Goal: Complete application form: Fill out and submit a form for a specific purpose

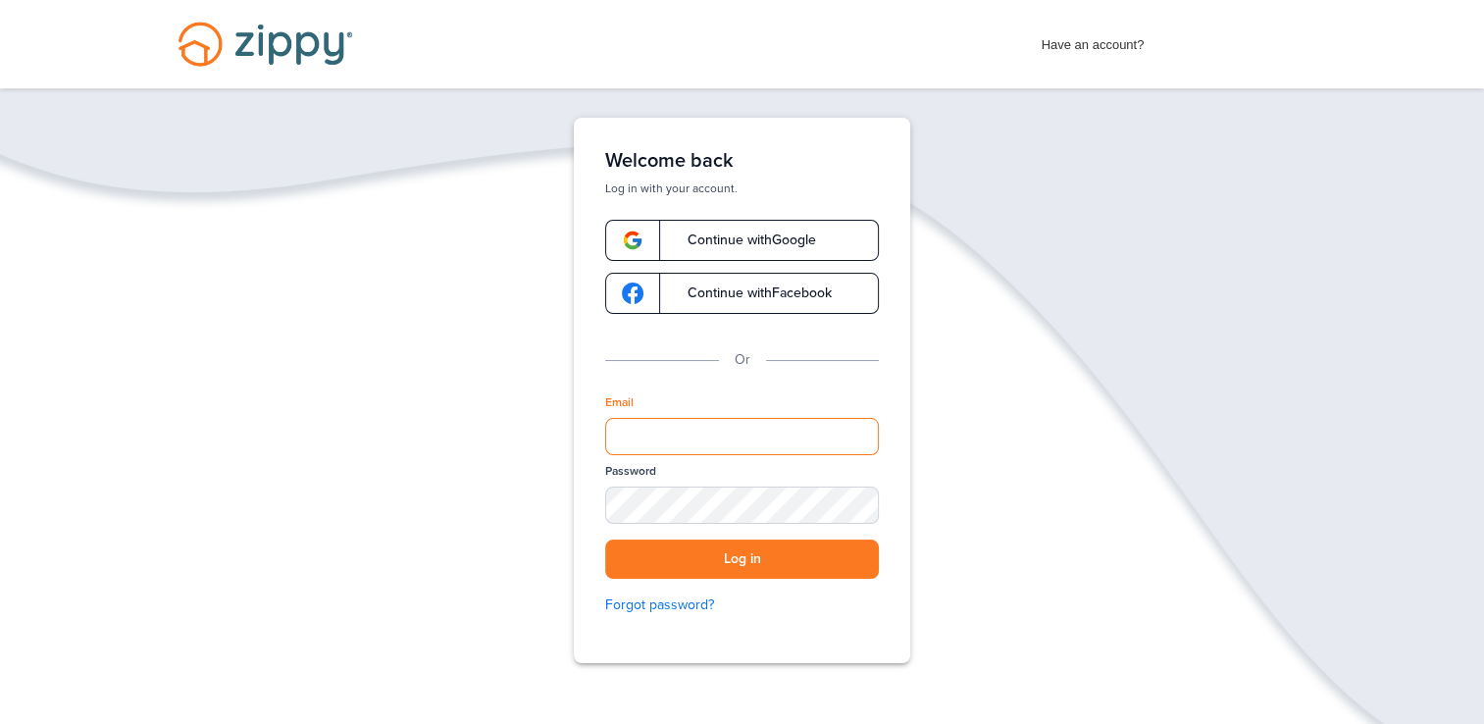
click at [722, 449] on input "Email" at bounding box center [742, 436] width 274 height 37
type input "**********"
click at [730, 573] on button "Log in" at bounding box center [742, 560] width 274 height 40
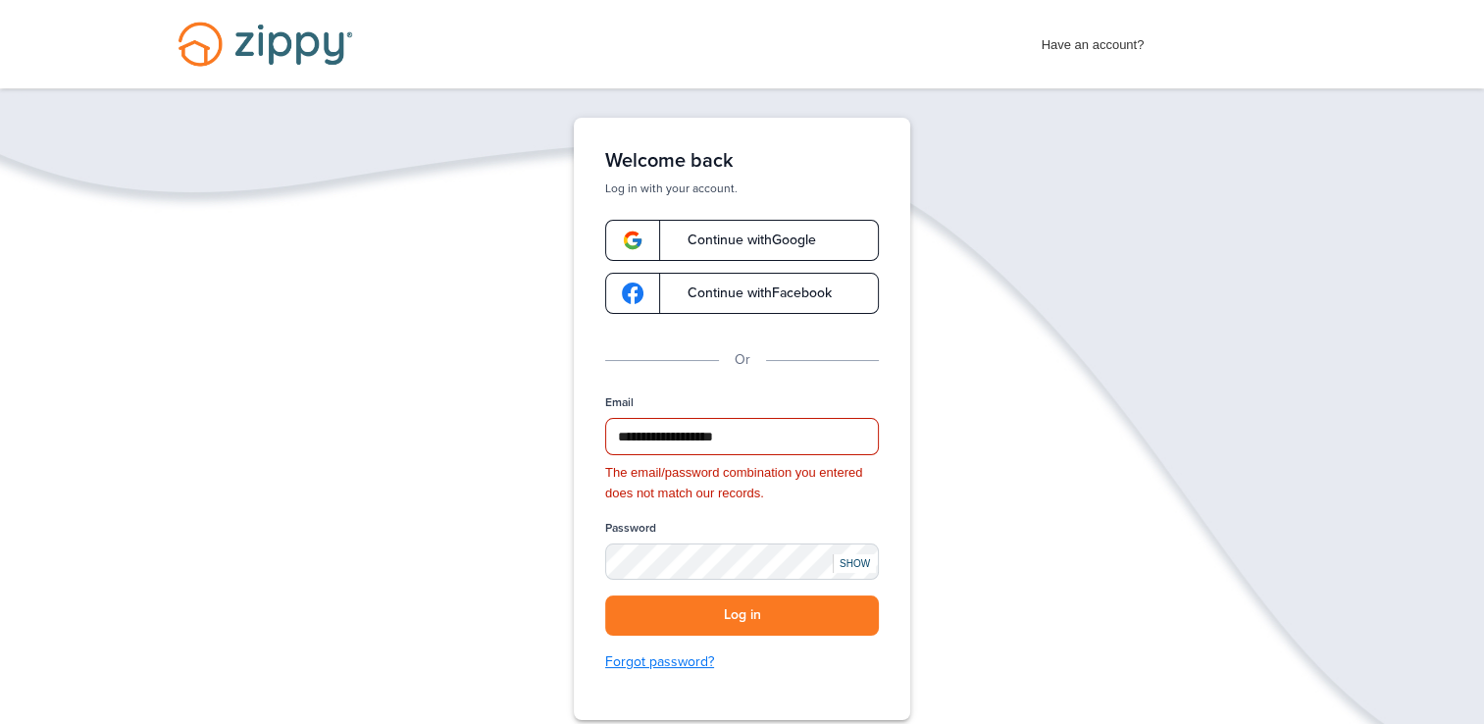
click at [701, 671] on link "Forgot password?" at bounding box center [742, 662] width 274 height 22
click at [844, 554] on div "SHOW" at bounding box center [854, 563] width 43 height 19
click at [742, 608] on button "Log in" at bounding box center [742, 615] width 274 height 40
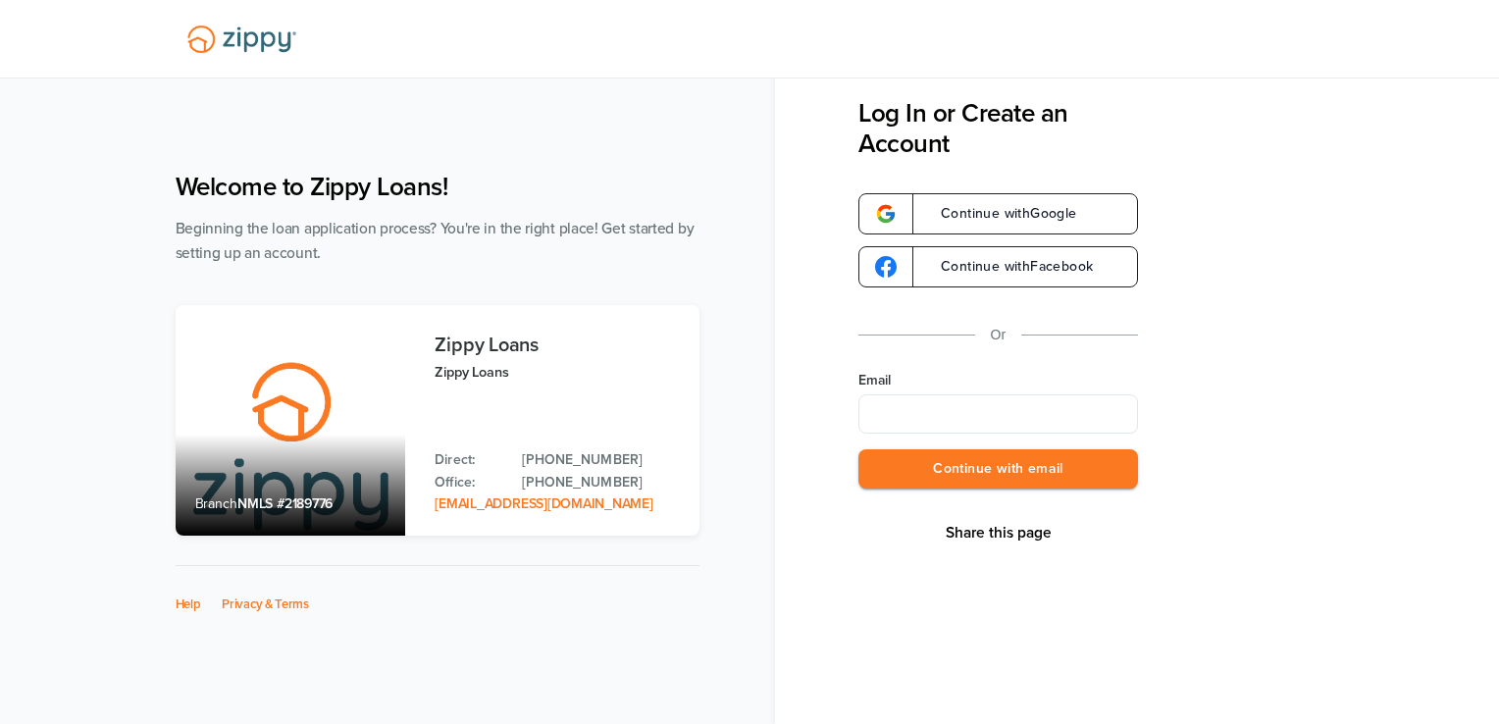
click at [949, 421] on input "Email" at bounding box center [998, 413] width 280 height 39
click at [775, 402] on div "Share this page Log In or Create an Account Continue with Google Continue with …" at bounding box center [1137, 362] width 724 height 724
click at [1045, 207] on span "Continue with Google" at bounding box center [999, 214] width 156 height 14
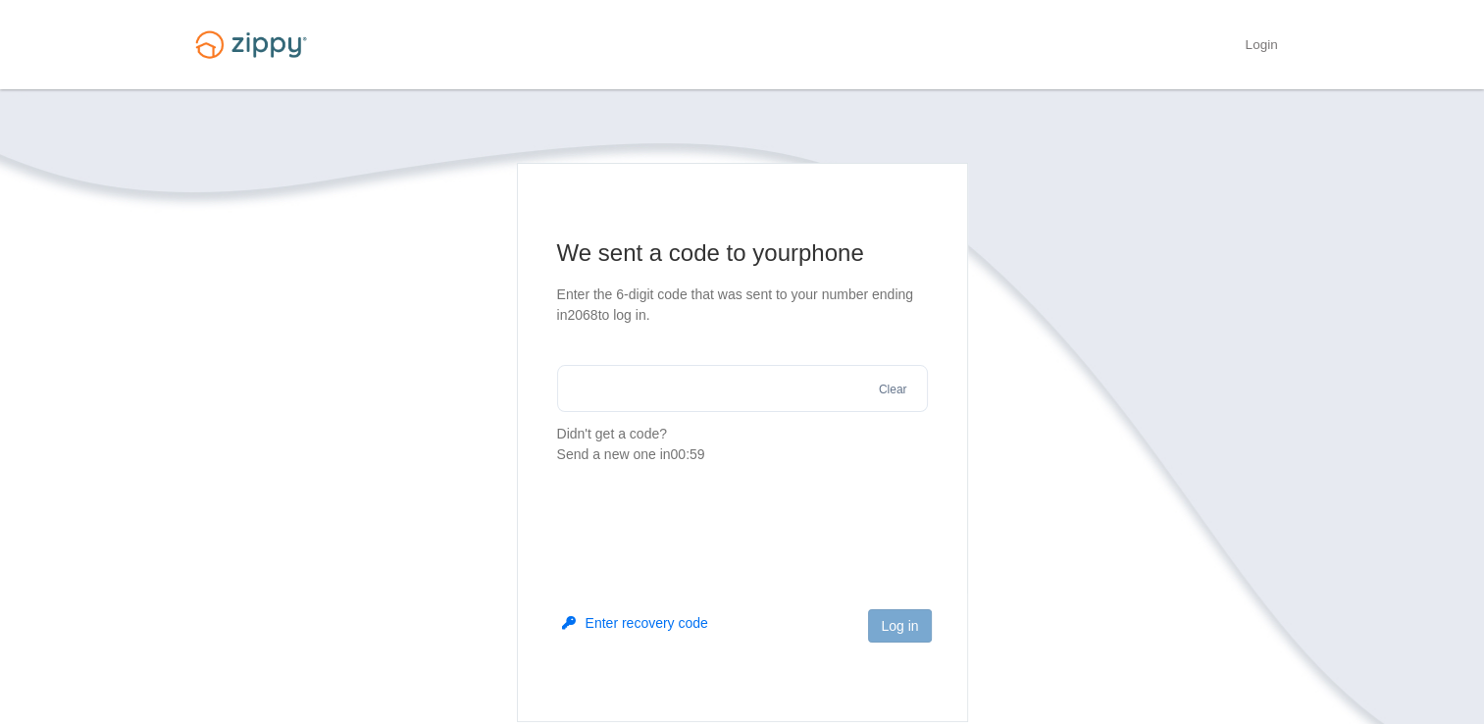
click at [762, 383] on input "text" at bounding box center [742, 388] width 371 height 47
type input "******"
click at [892, 618] on button "Log in" at bounding box center [899, 625] width 63 height 33
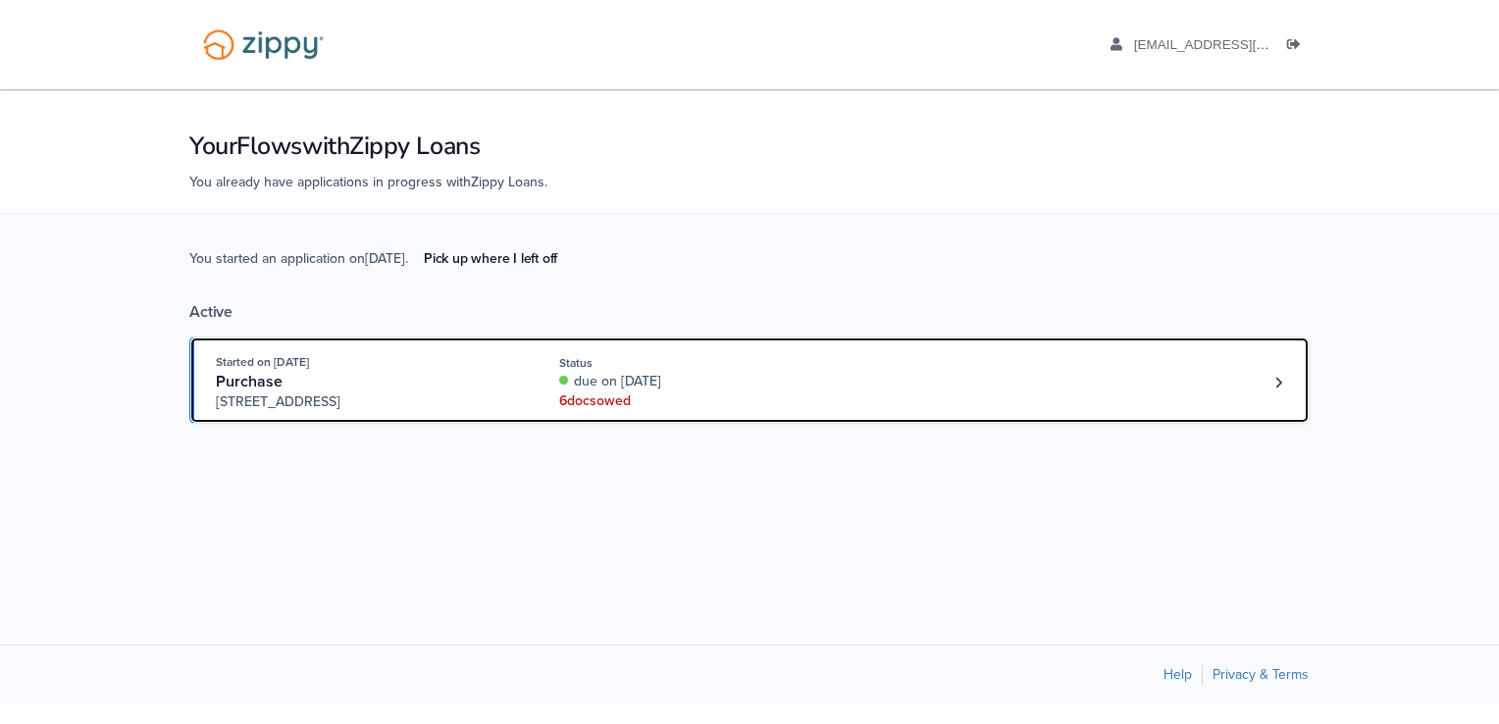
click at [597, 386] on div "due on [DATE]" at bounding box center [690, 382] width 262 height 20
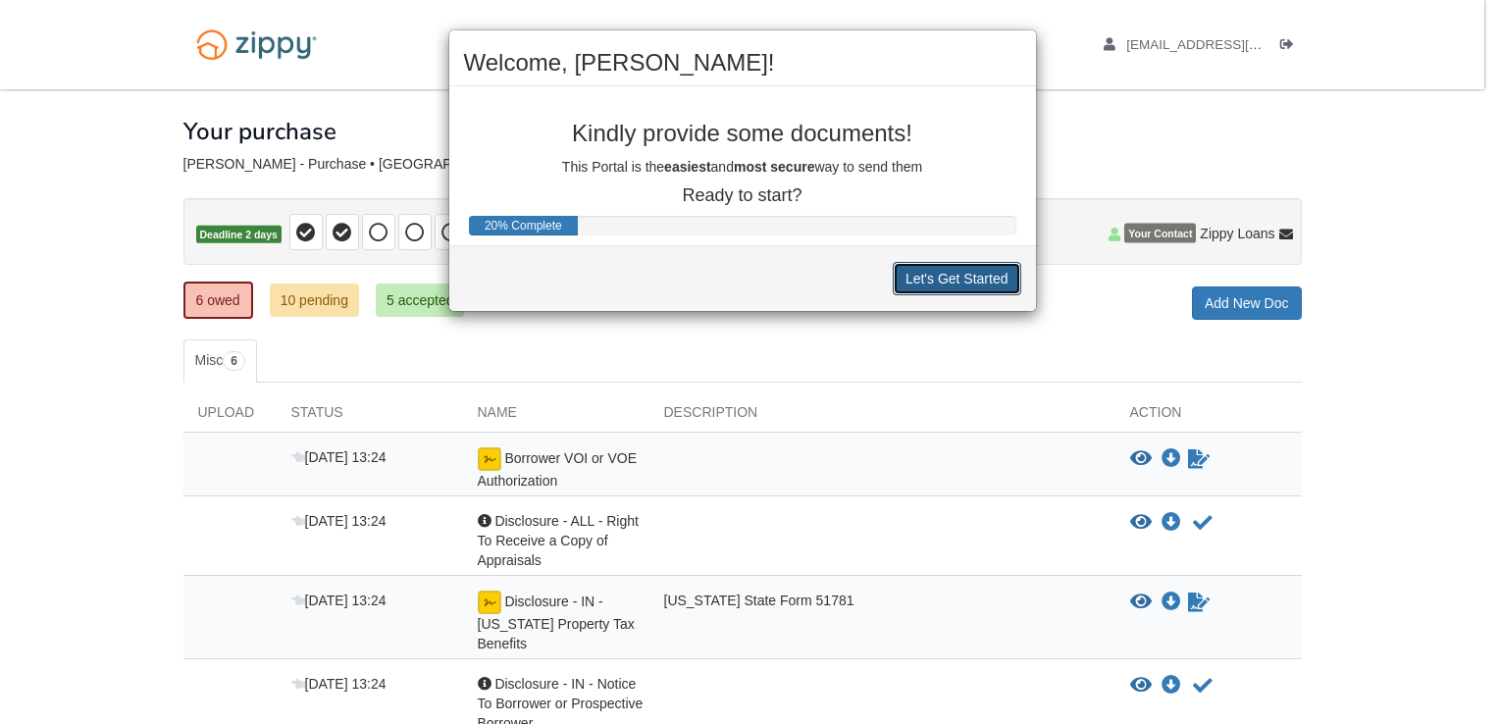
click at [957, 281] on button "Let's Get Started" at bounding box center [957, 278] width 128 height 33
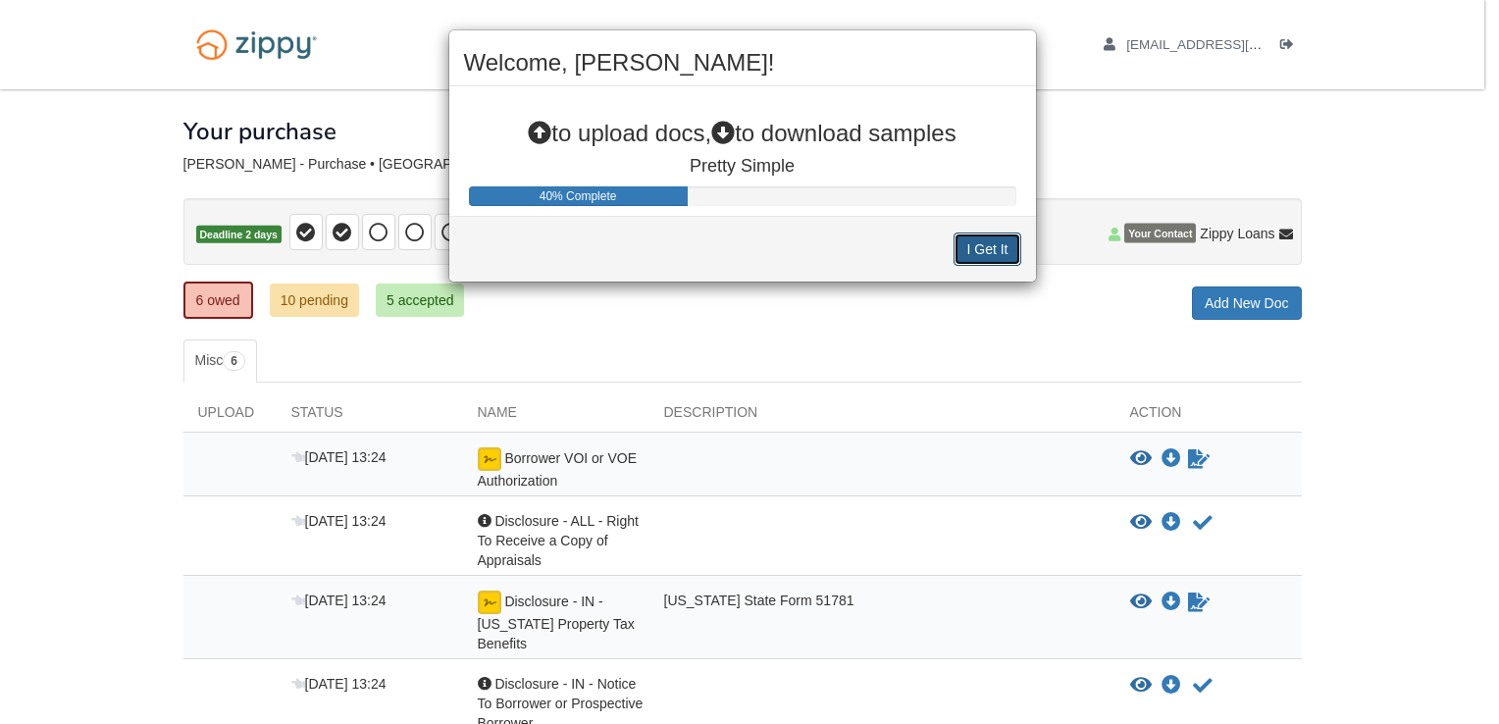
click at [1002, 241] on button "I Get It" at bounding box center [986, 248] width 67 height 33
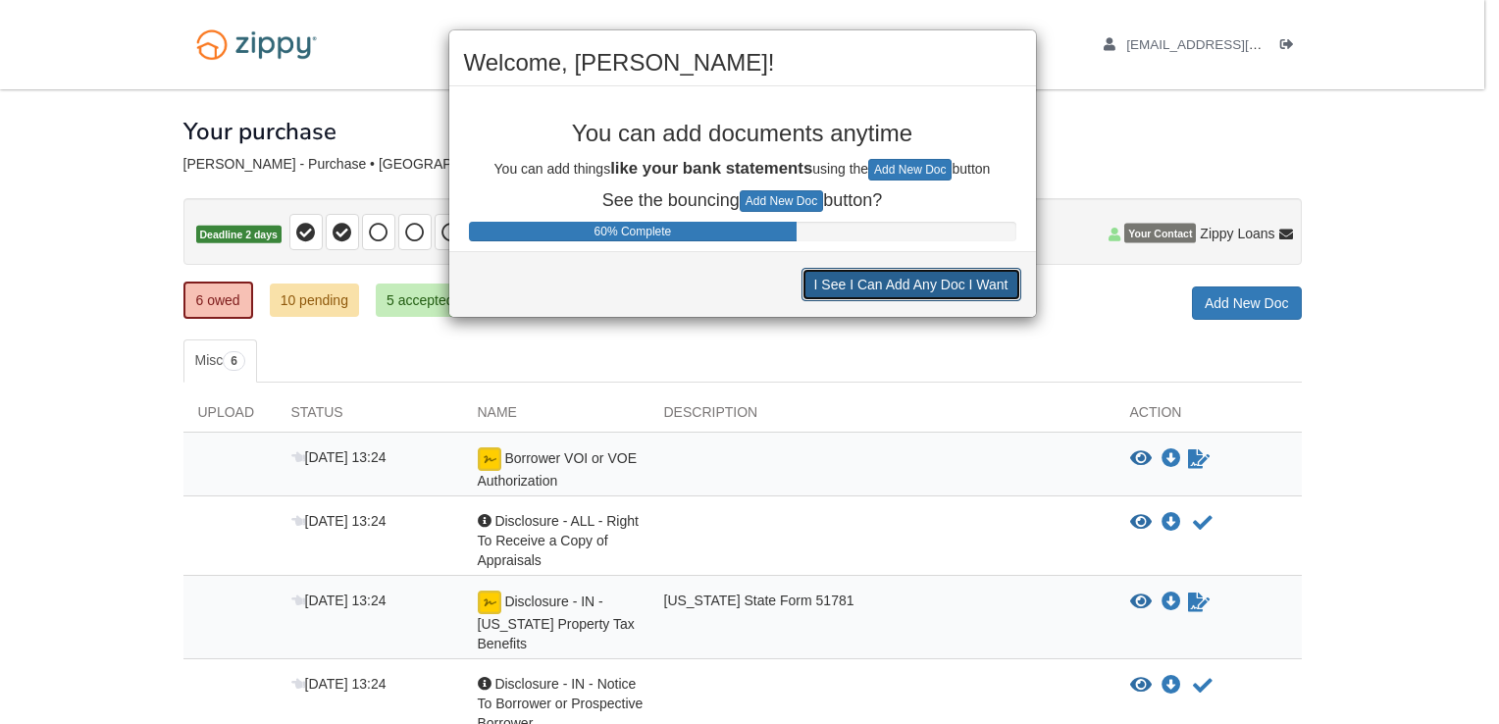
click at [938, 284] on button "I See I Can Add Any Doc I Want" at bounding box center [911, 284] width 220 height 33
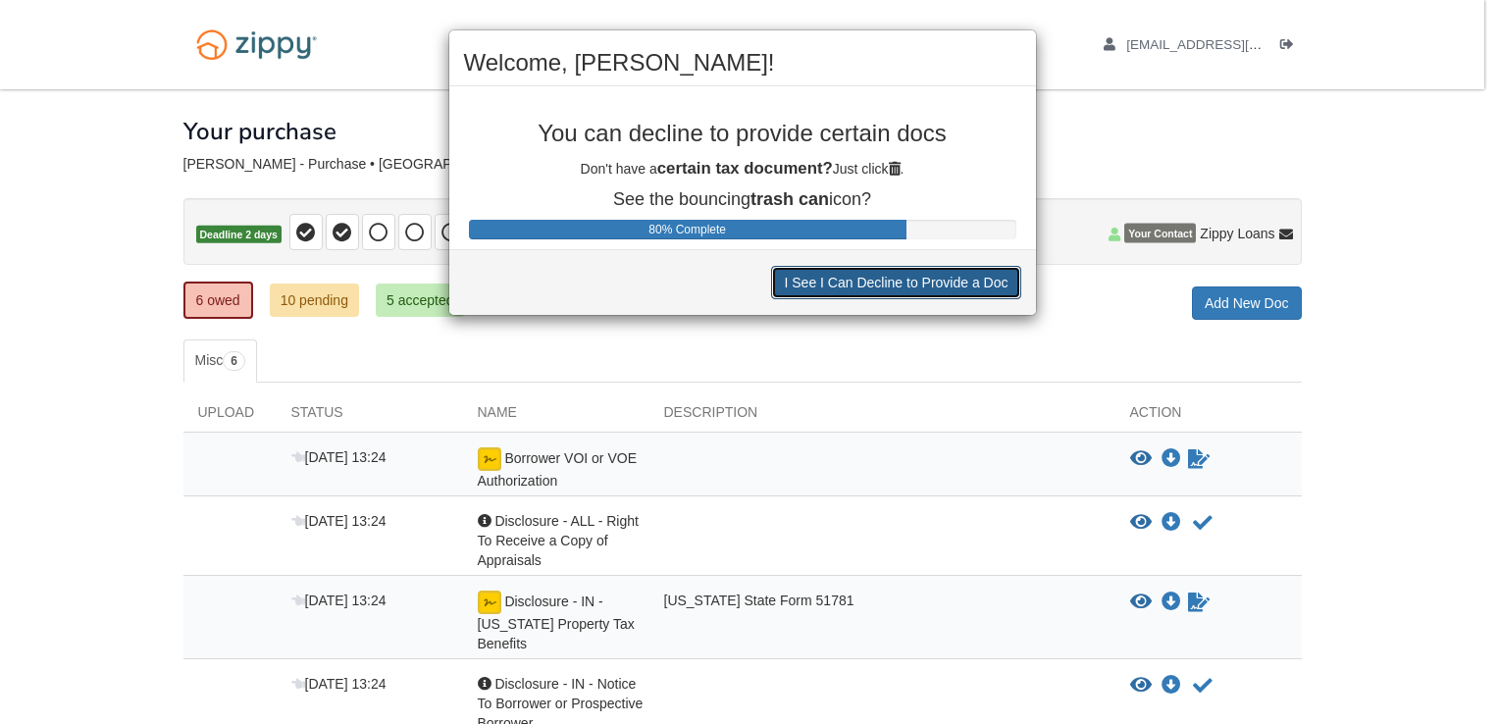
click at [938, 284] on button "I See I Can Decline to Provide a Doc" at bounding box center [895, 282] width 249 height 33
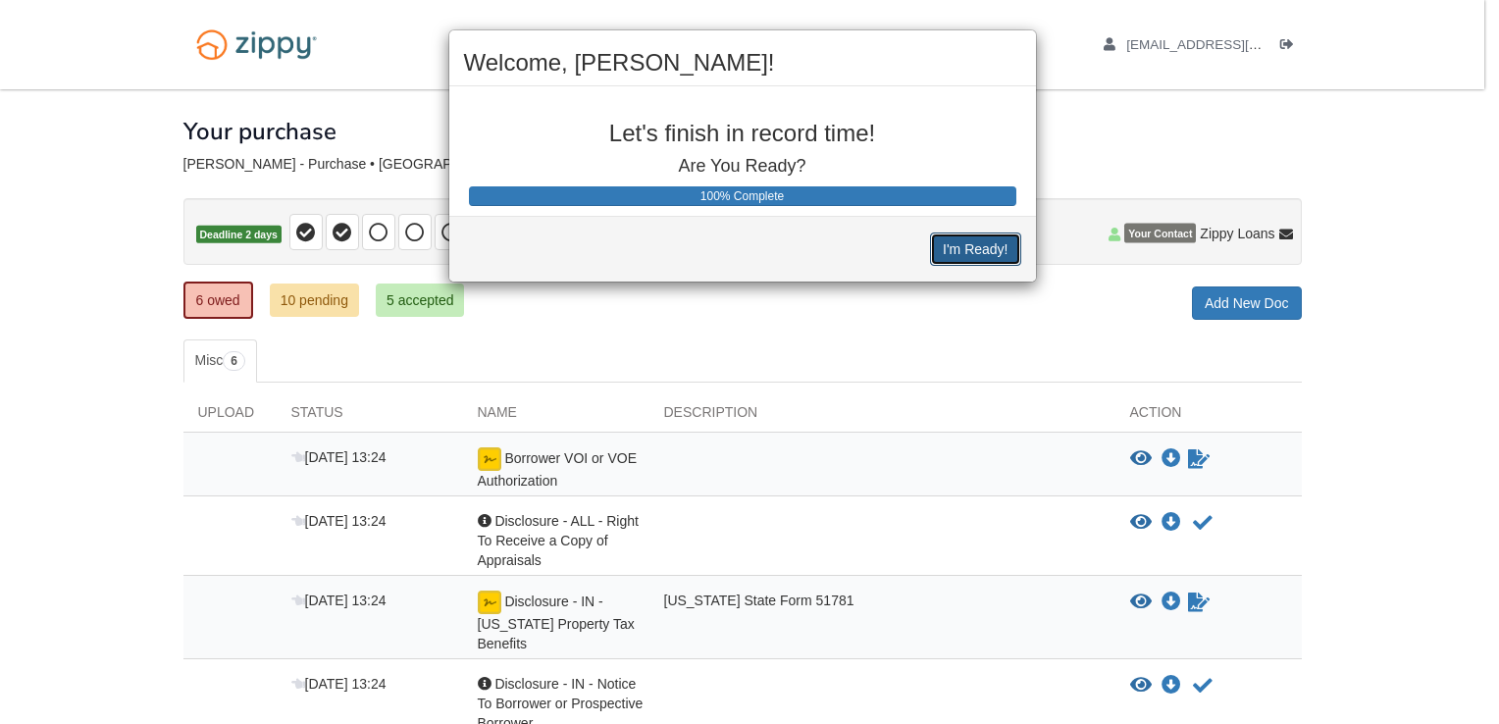
click at [975, 243] on button "I'm Ready!" at bounding box center [975, 248] width 90 height 33
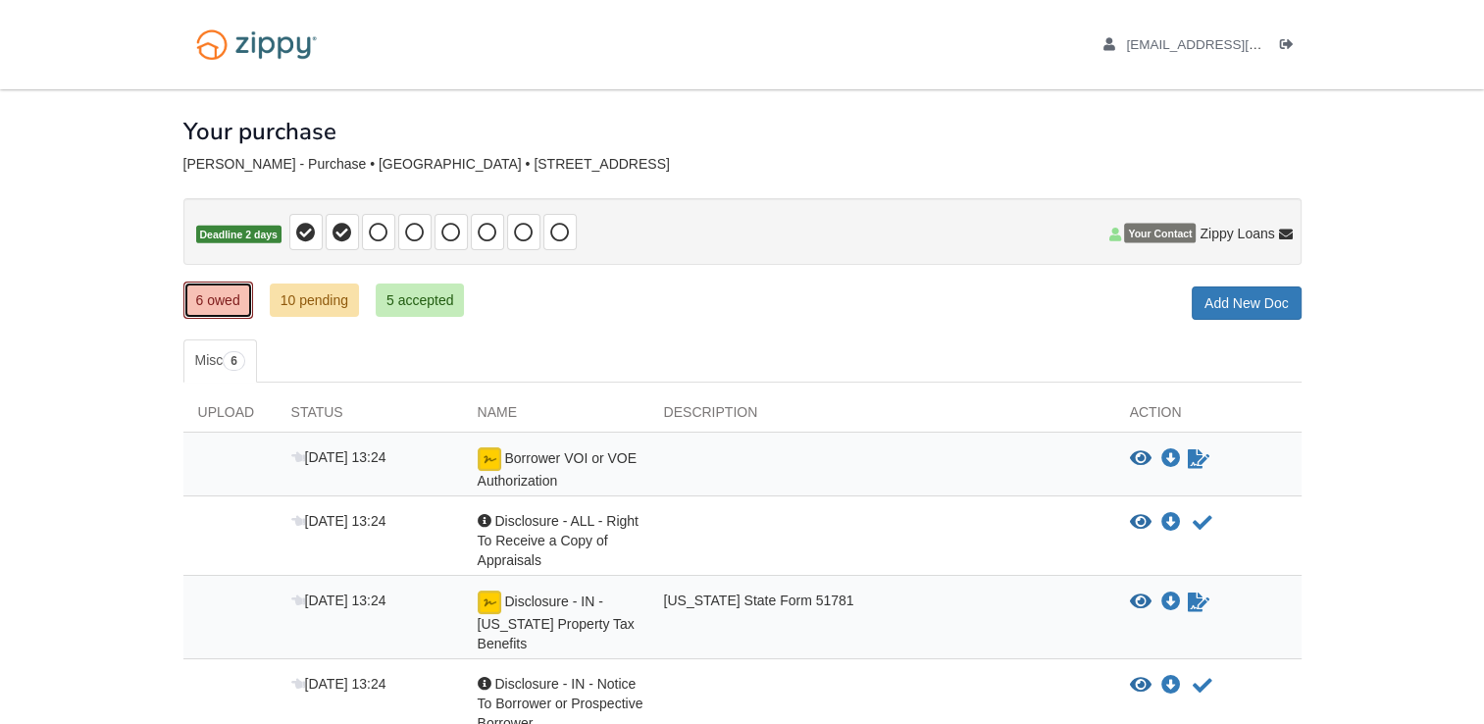
click at [225, 302] on link "6 owed" at bounding box center [218, 300] width 70 height 37
click at [483, 463] on img at bounding box center [490, 459] width 24 height 24
click at [1198, 453] on icon "Sign Form" at bounding box center [1199, 459] width 22 height 20
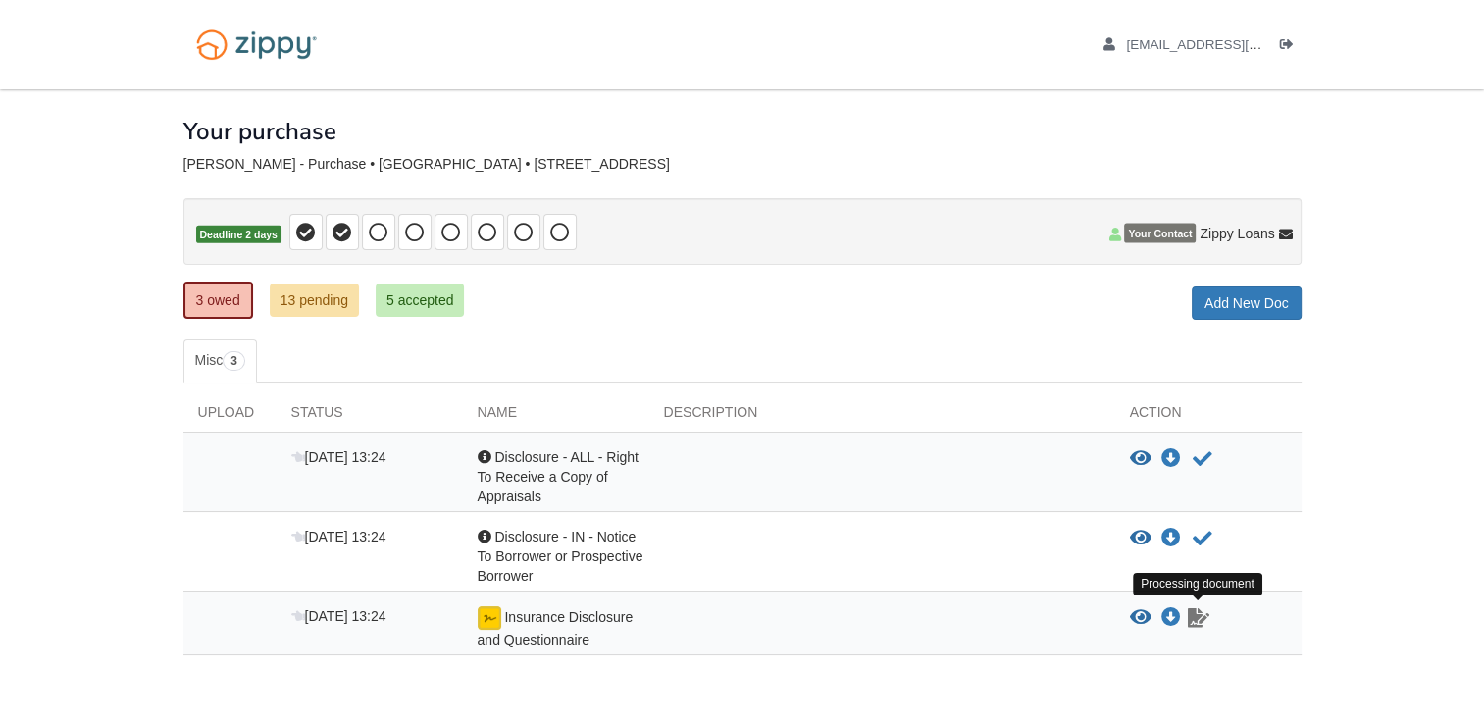
click at [1205, 621] on icon "Waiting for your co-borrower to e-sign" at bounding box center [1199, 618] width 22 height 20
click at [486, 616] on img at bounding box center [490, 618] width 24 height 24
click at [1204, 622] on icon "Waiting for your co-borrower to e-sign" at bounding box center [1199, 618] width 22 height 20
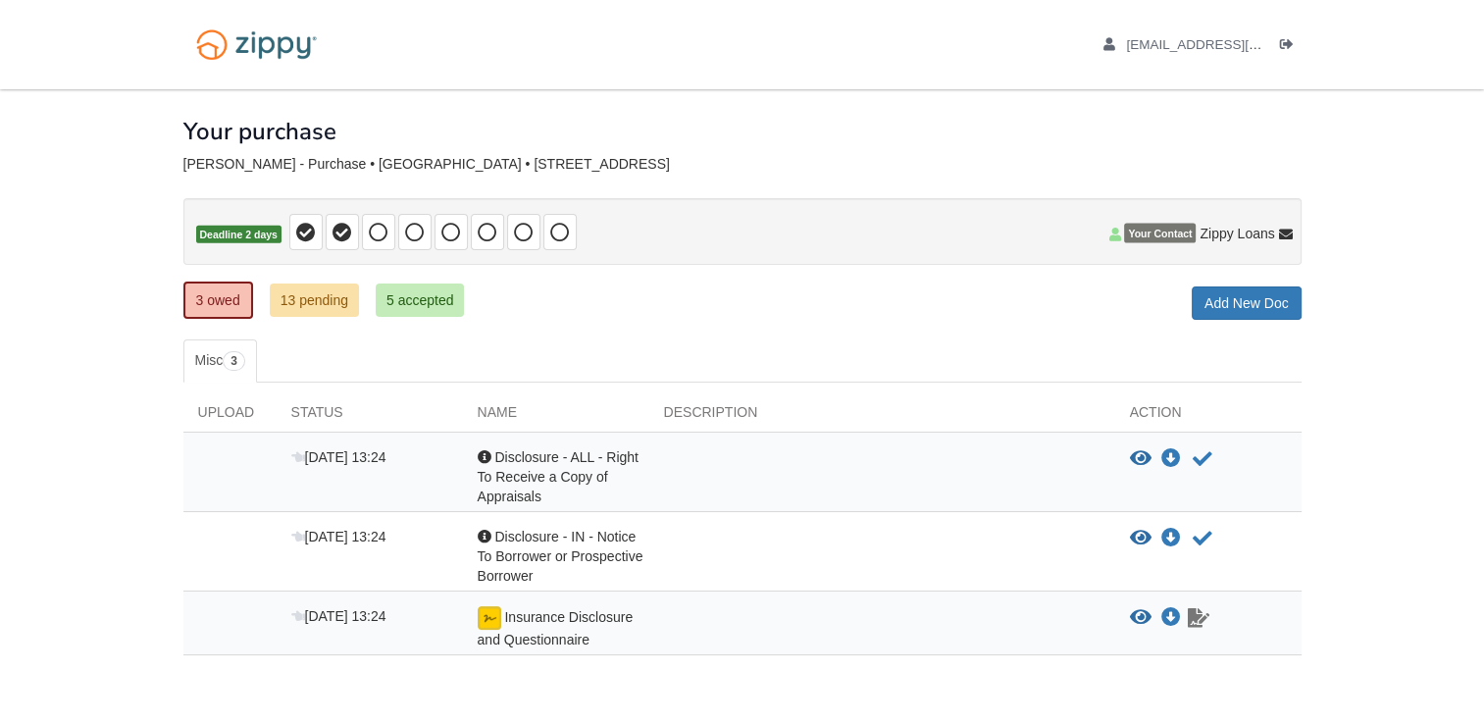
click at [1193, 612] on icon "Waiting for your co-borrower to e-sign" at bounding box center [1199, 618] width 22 height 20
click at [1482, 708] on body "bs4051893@gmail.com Logout" at bounding box center [742, 406] width 1484 height 813
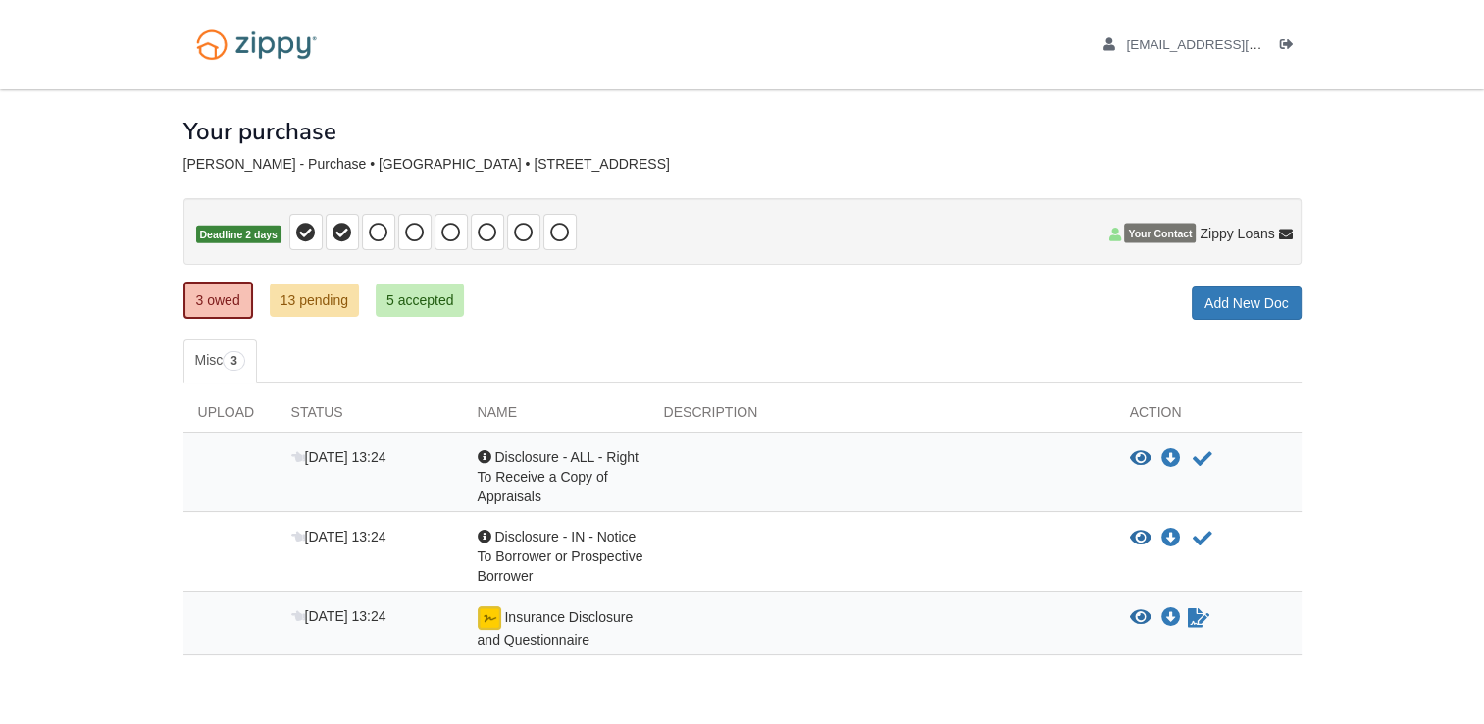
click at [1482, 708] on body "bs4051893@gmail.com Logout" at bounding box center [742, 406] width 1484 height 813
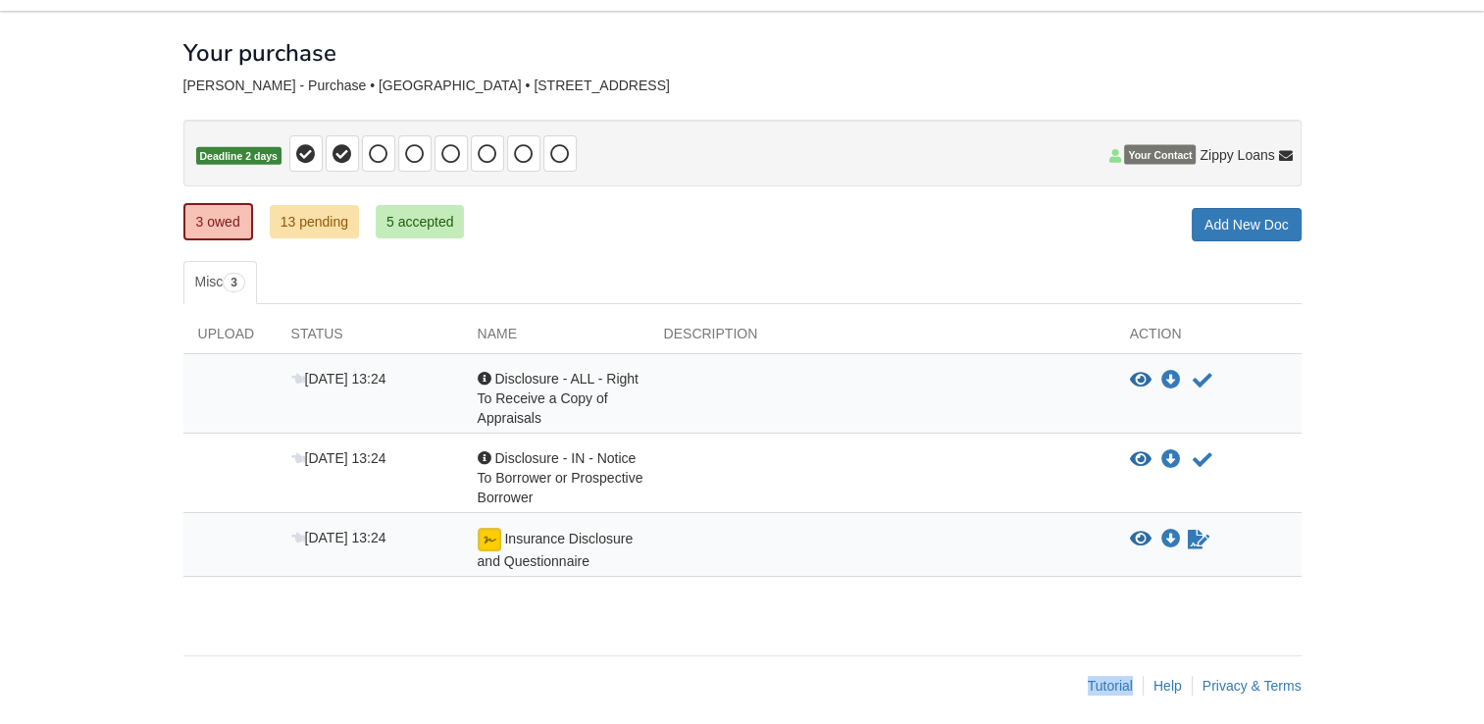
scroll to position [85, 0]
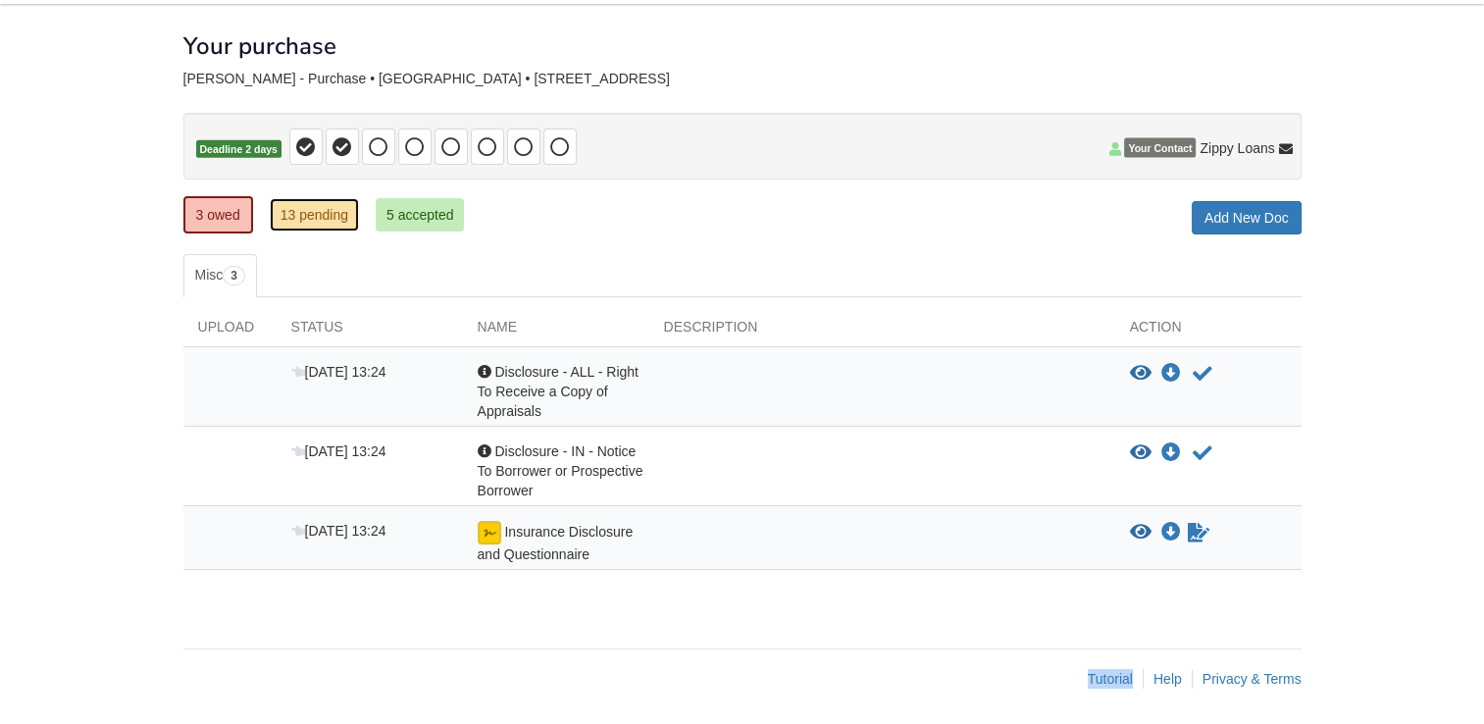
click at [319, 217] on link "13 pending" at bounding box center [314, 214] width 89 height 33
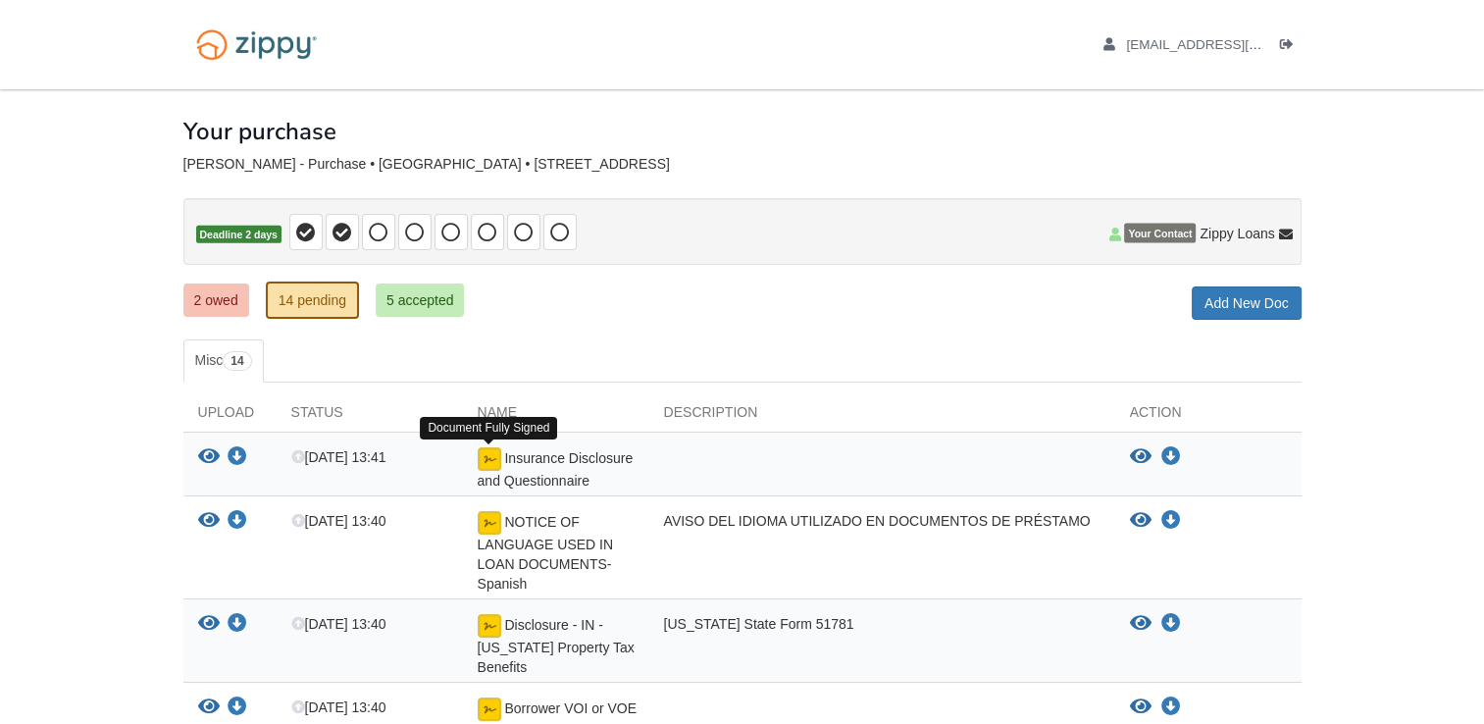
click at [490, 458] on img at bounding box center [490, 459] width 24 height 24
click at [226, 300] on link "2 owed" at bounding box center [216, 299] width 66 height 33
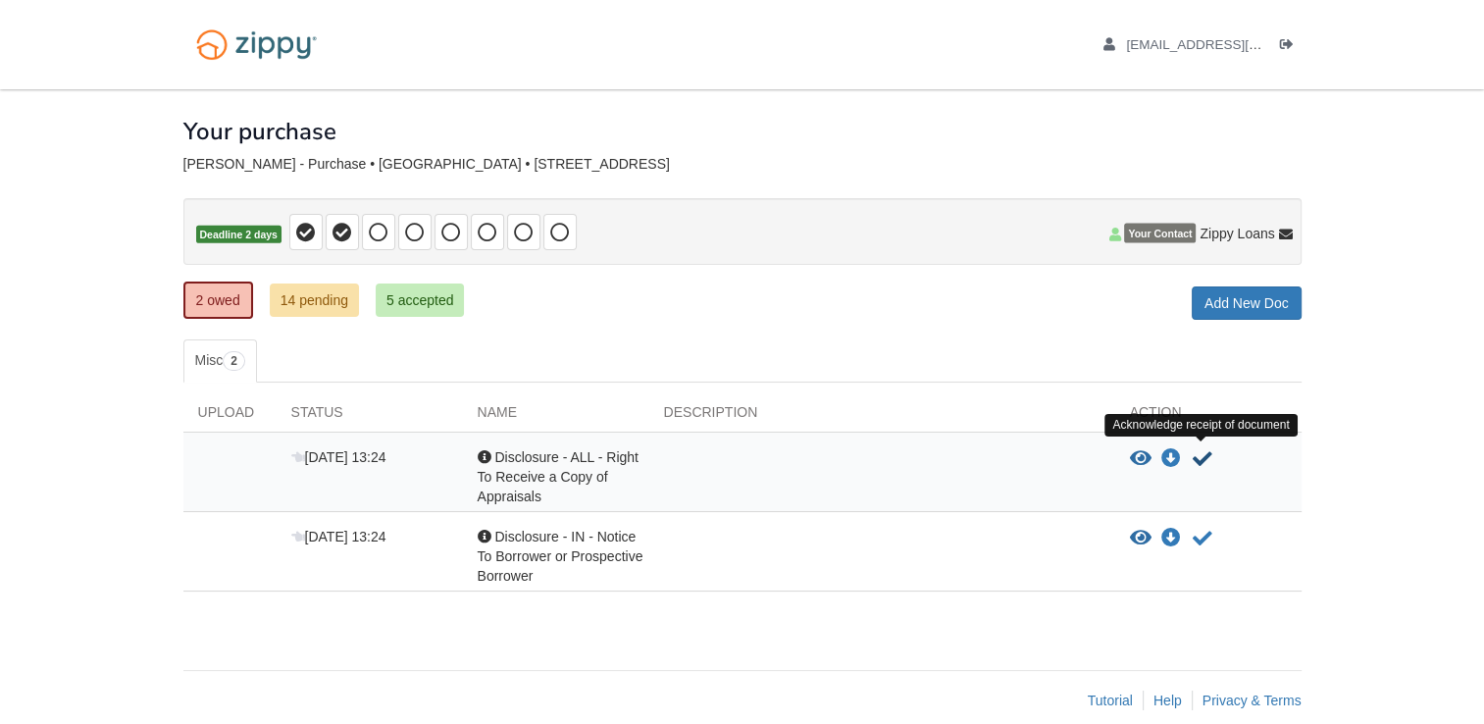
click at [1201, 451] on icon "Acknowledge receipt of document" at bounding box center [1203, 459] width 20 height 20
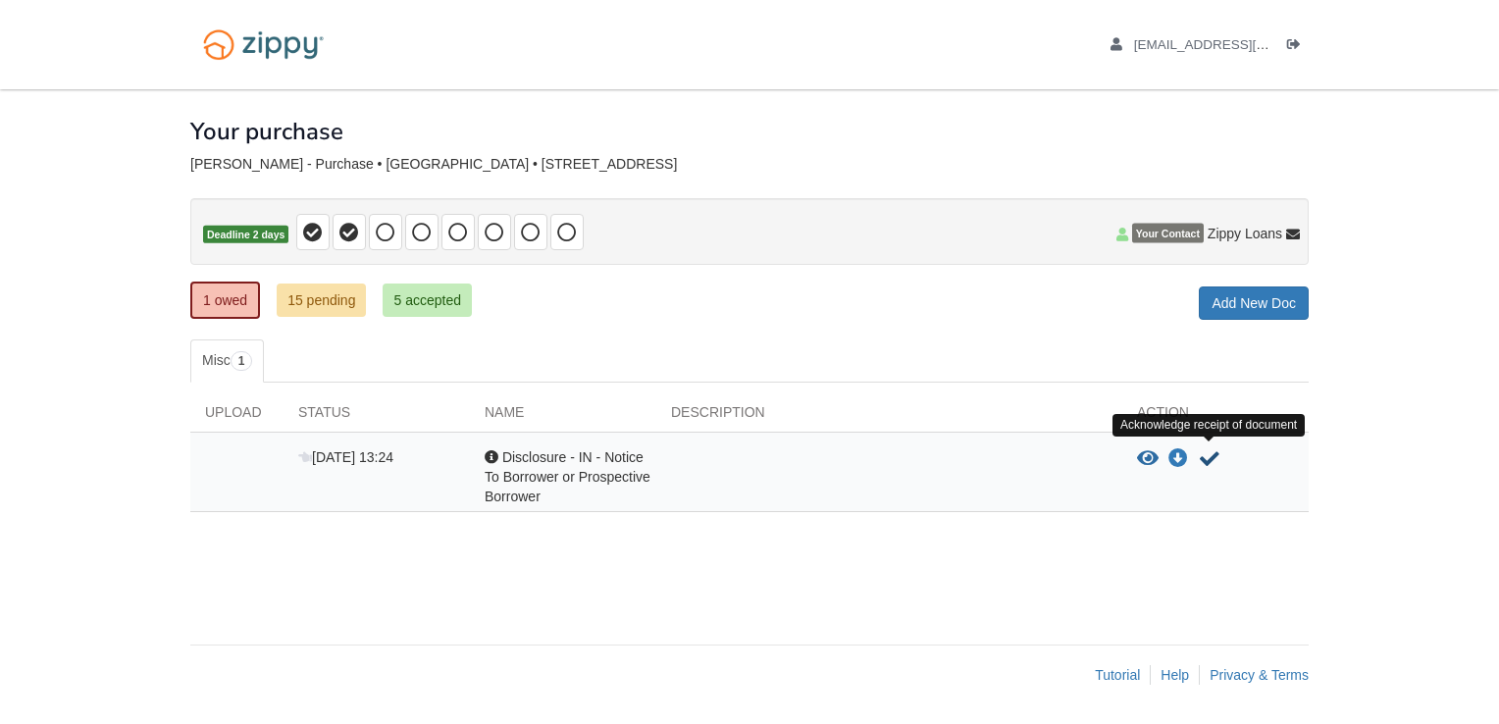
click at [1210, 450] on icon "Acknowledge receipt of document" at bounding box center [1210, 459] width 20 height 20
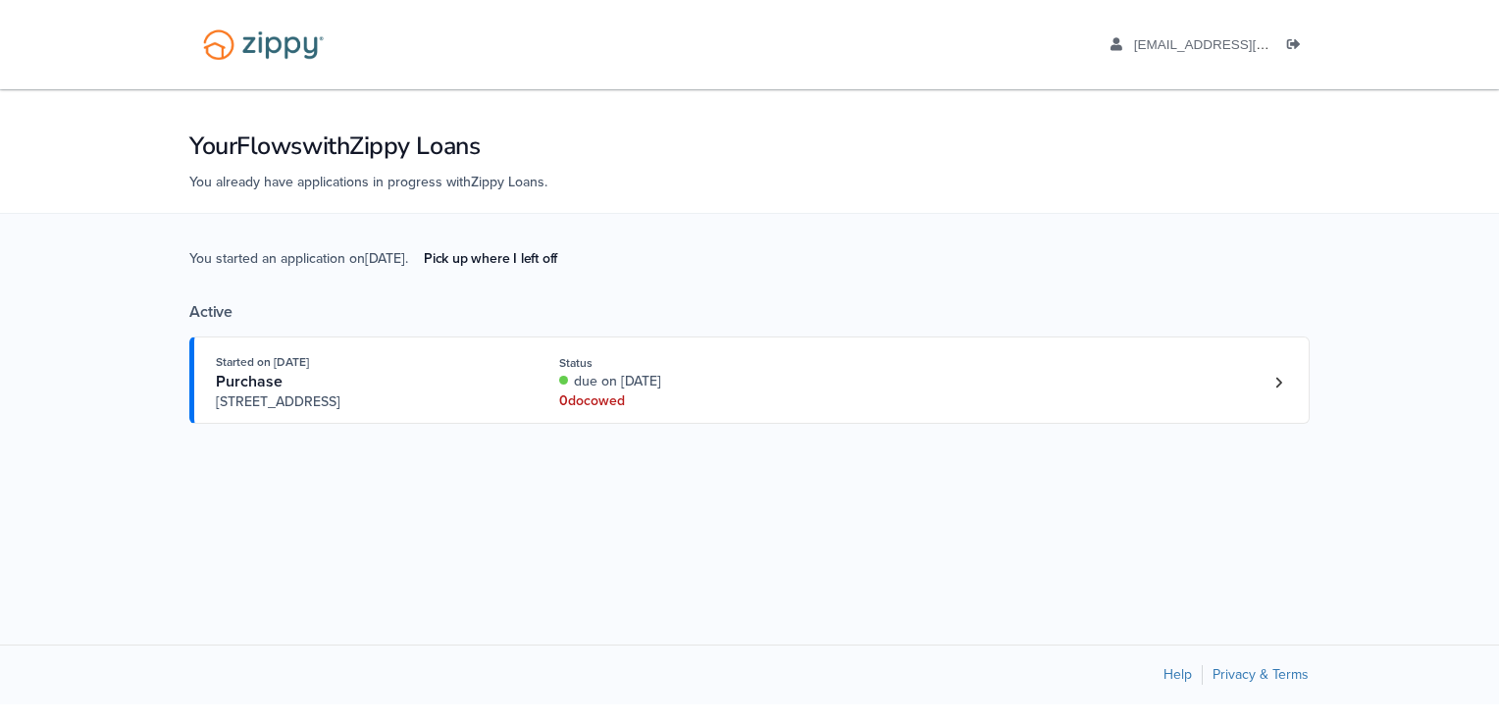
drag, startPoint x: 1409, startPoint y: 0, endPoint x: 842, endPoint y: 308, distance: 645.2
click at [842, 308] on div "Active" at bounding box center [749, 312] width 1120 height 20
